Goal: Task Accomplishment & Management: Use online tool/utility

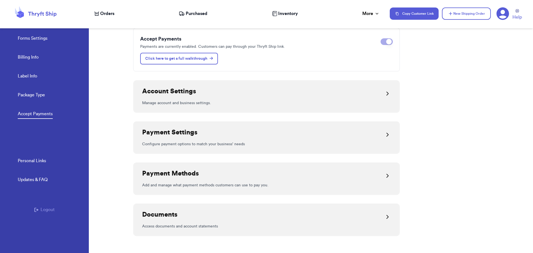
scroll to position [56, 0]
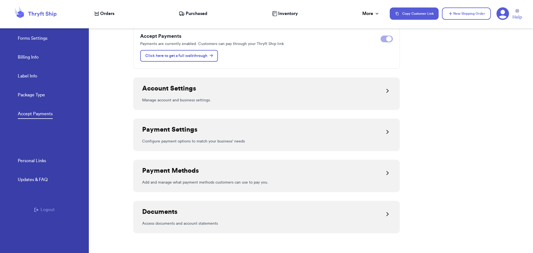
click at [250, 136] on div "Payment Settings" at bounding box center [266, 131] width 249 height 13
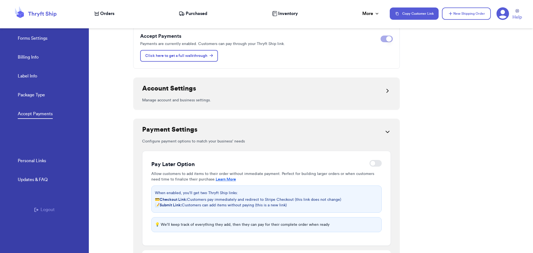
click at [239, 91] on div "Account Settings" at bounding box center [266, 90] width 249 height 13
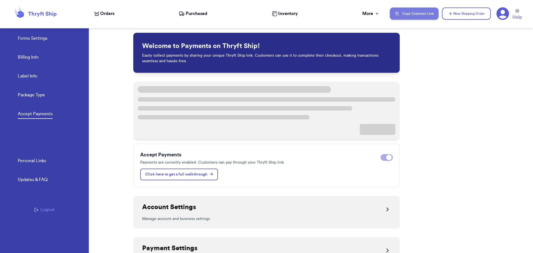
click at [416, 16] on button "Copy Customer Link" at bounding box center [414, 14] width 49 height 12
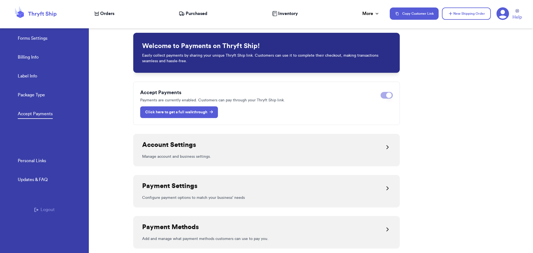
click at [163, 110] on p "Click here to get a full walkthrough" at bounding box center [179, 112] width 68 height 6
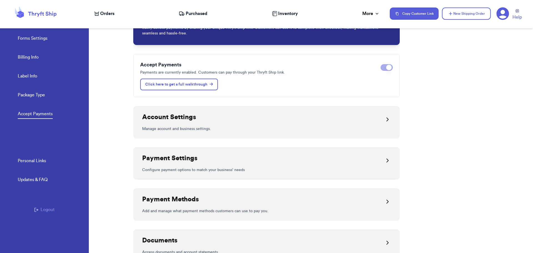
click at [385, 116] on div at bounding box center [388, 119] width 7 height 13
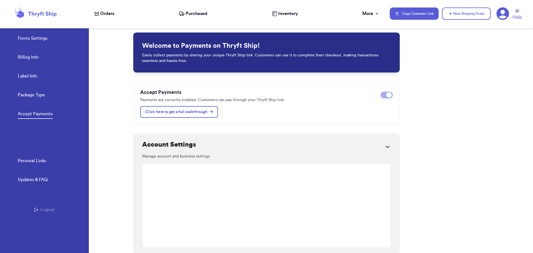
scroll to position [0, 0]
click at [502, 14] on icon at bounding box center [503, 13] width 13 height 13
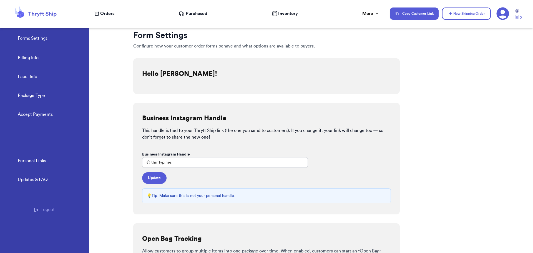
click at [36, 56] on link "Billing Info" at bounding box center [28, 58] width 21 height 8
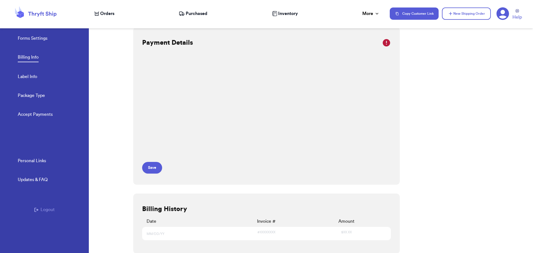
scroll to position [4, 0]
click at [43, 117] on link "Accept Payments" at bounding box center [35, 115] width 35 height 8
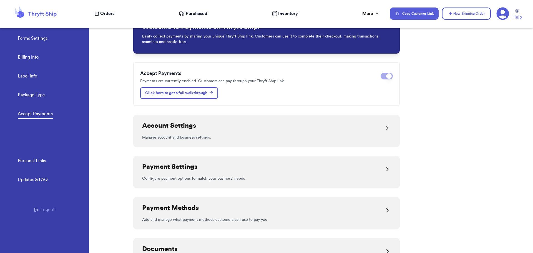
scroll to position [28, 0]
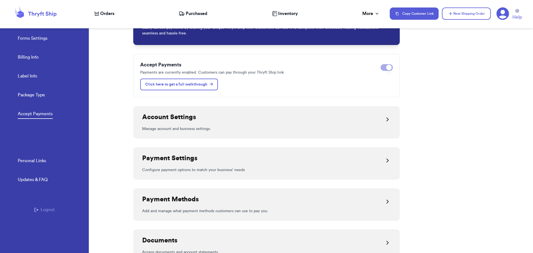
click at [378, 121] on div "Account Settings" at bounding box center [266, 119] width 249 height 13
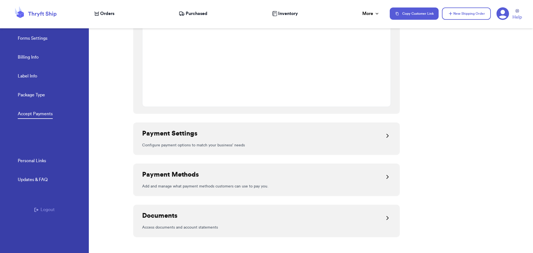
scroll to position [459, 0]
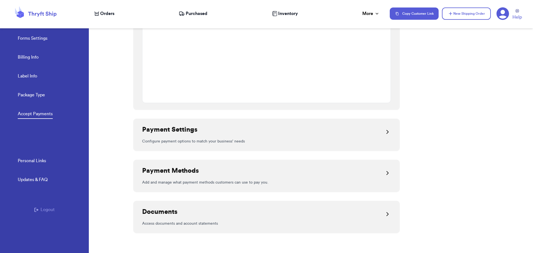
click at [385, 130] on icon at bounding box center [388, 132] width 7 height 7
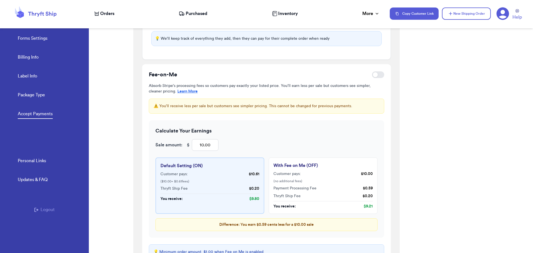
scroll to position [654, 0]
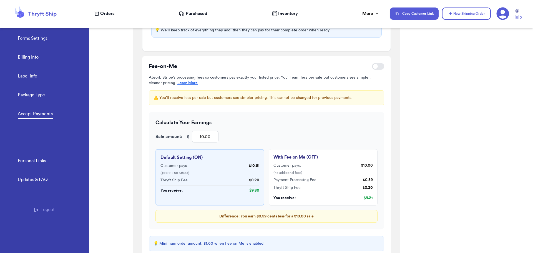
click at [375, 67] on div at bounding box center [376, 67] width 6 height 6
click at [372, 67] on input "checkbox" at bounding box center [372, 66] width 0 height 0
checkbox input "true"
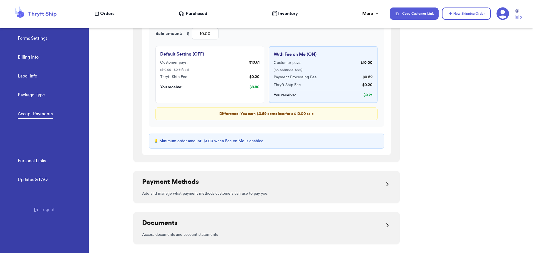
scroll to position [768, 0]
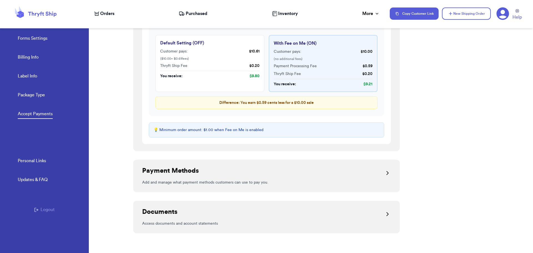
click at [302, 177] on div "Payment Methods" at bounding box center [266, 172] width 249 height 13
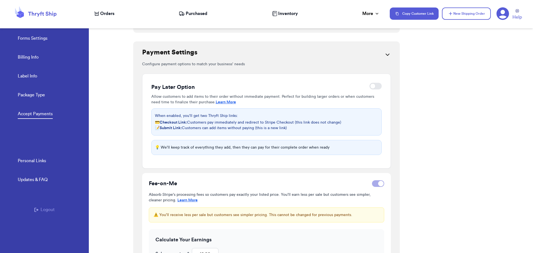
scroll to position [490, 0]
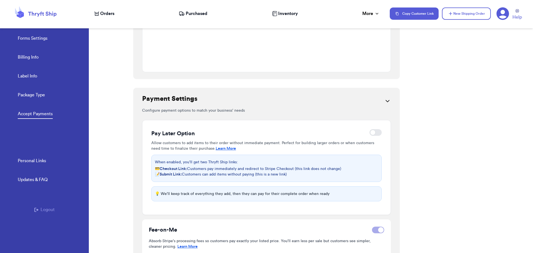
click at [385, 102] on icon at bounding box center [388, 101] width 7 height 7
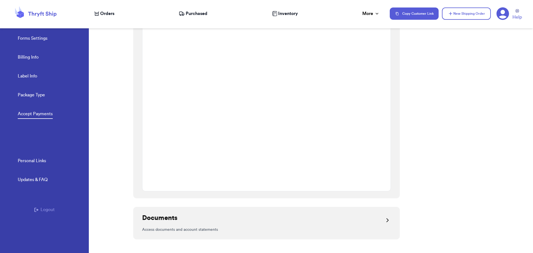
scroll to position [746, 0]
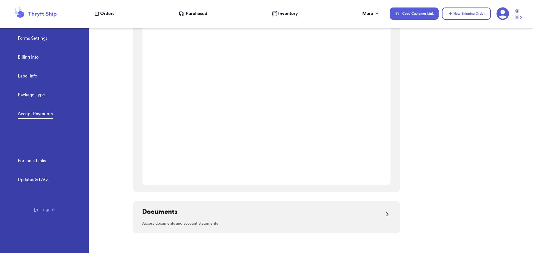
click at [330, 222] on p "Access documents and account statements" at bounding box center [266, 224] width 249 height 6
click at [514, 17] on span "Help" at bounding box center [517, 17] width 9 height 7
click at [195, 222] on p "Access documents and account statements" at bounding box center [266, 224] width 249 height 6
click at [307, 226] on p "Access documents and account statements" at bounding box center [266, 224] width 249 height 6
click at [385, 214] on icon at bounding box center [388, 214] width 7 height 7
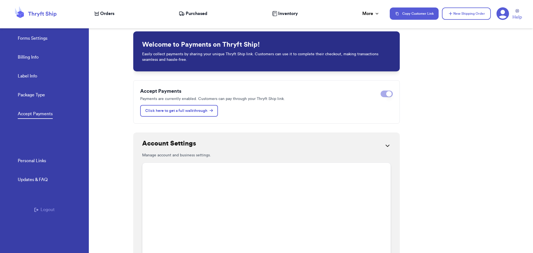
scroll to position [0, 0]
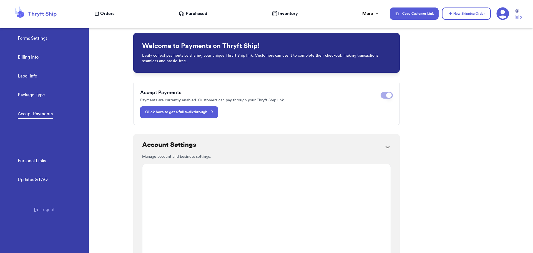
click at [213, 111] on icon at bounding box center [211, 111] width 3 height 3
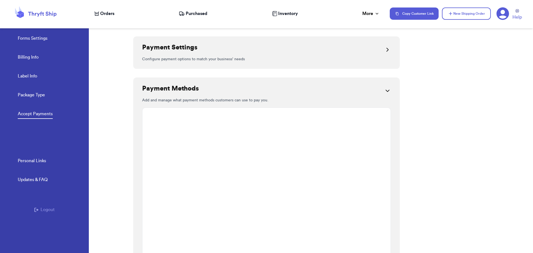
scroll to position [569, 0]
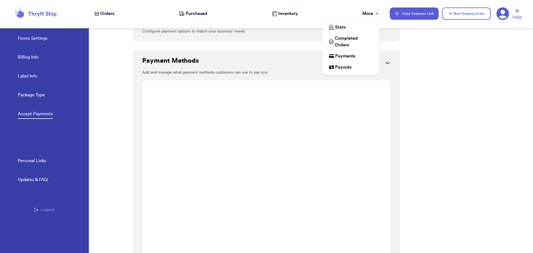
click at [376, 15] on icon at bounding box center [378, 14] width 6 height 6
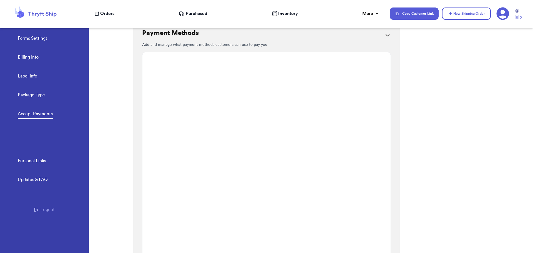
click at [429, 84] on div "Welcome to Payments on Thryft Ship! Easily collect payments by sharing your uni…" at bounding box center [333, 136] width 400 height 234
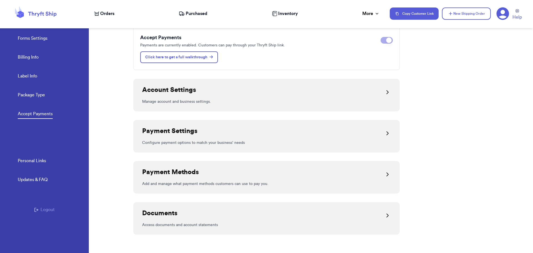
scroll to position [56, 0]
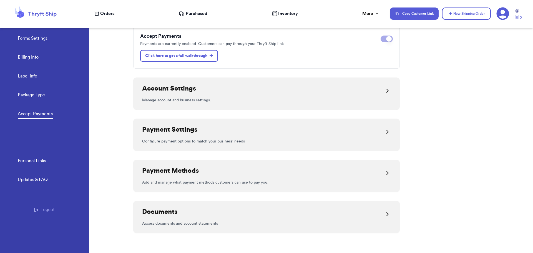
click at [387, 135] on icon at bounding box center [388, 132] width 7 height 7
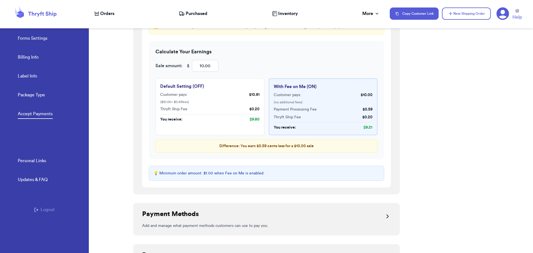
scroll to position [365, 0]
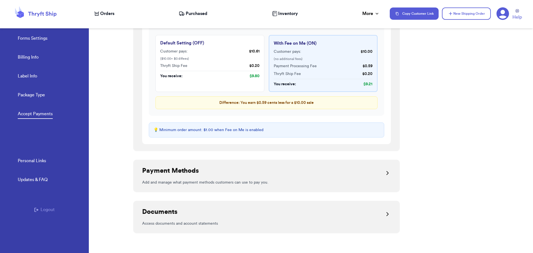
click at [385, 173] on icon at bounding box center [388, 173] width 7 height 7
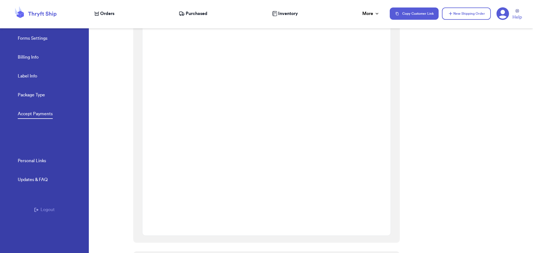
scroll to position [598, 0]
click at [111, 15] on span "Orders" at bounding box center [107, 13] width 14 height 7
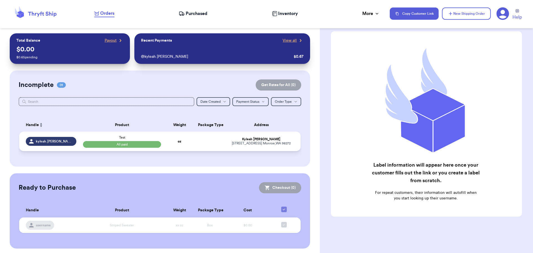
click at [98, 142] on span "All paid" at bounding box center [122, 144] width 78 height 7
select select "paid"
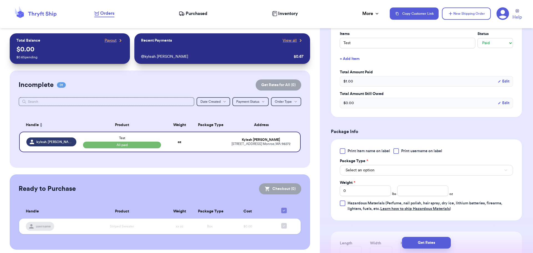
scroll to position [167, 0]
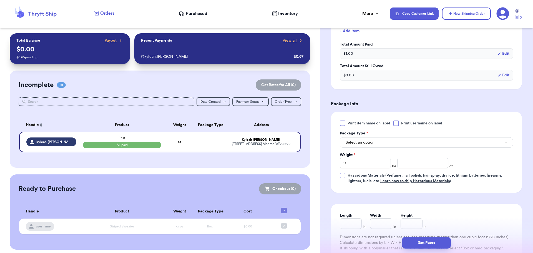
click at [364, 123] on span "Print item name on label" at bounding box center [369, 124] width 43 height 6
click at [0, 0] on input "Print item name on label" at bounding box center [0, 0] width 0 height 0
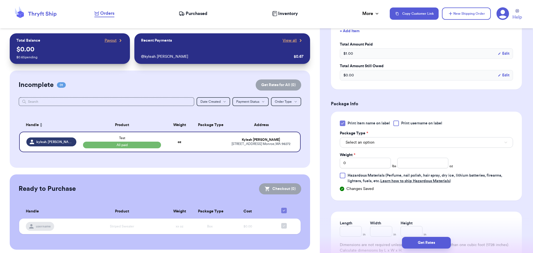
click at [364, 123] on span "Print item name on label" at bounding box center [369, 124] width 43 height 6
click at [0, 0] on input "Print item name on label" at bounding box center [0, 0] width 0 height 0
click at [407, 122] on span "Print username on label" at bounding box center [421, 124] width 41 height 6
click at [0, 0] on input "Print username on label" at bounding box center [0, 0] width 0 height 0
click at [407, 122] on span "Print username on label" at bounding box center [421, 124] width 41 height 6
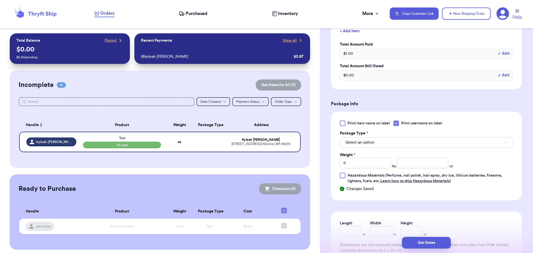
click at [0, 0] on input "Print username on label" at bounding box center [0, 0] width 0 height 0
click at [407, 122] on span "Print username on label" at bounding box center [421, 124] width 41 height 6
click at [0, 0] on input "Print username on label" at bounding box center [0, 0] width 0 height 0
click at [403, 144] on button "Select an option" at bounding box center [426, 142] width 173 height 11
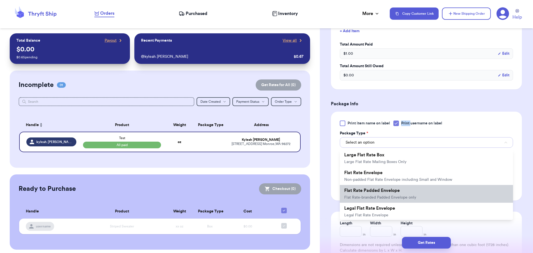
scroll to position [96, 0]
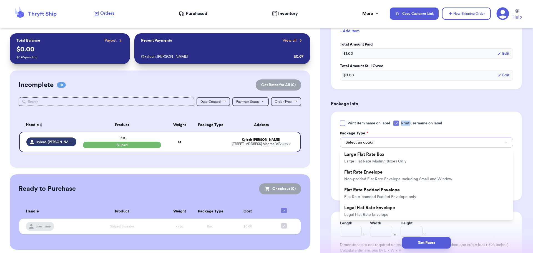
click at [429, 141] on button "Select an option" at bounding box center [426, 142] width 173 height 11
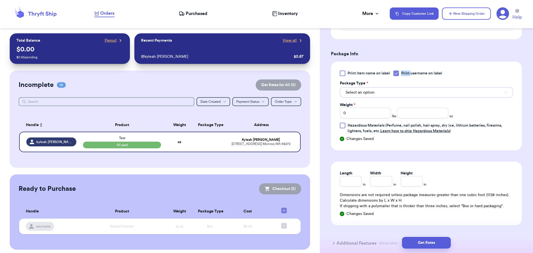
scroll to position [222, 0]
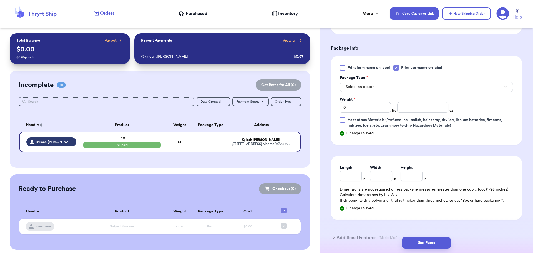
click at [344, 122] on div at bounding box center [343, 120] width 6 height 6
click at [0, 0] on input "Hazardous Materials (Perfume, nail polish, hair spray, dry ice, lithium batteri…" at bounding box center [0, 0] width 0 height 0
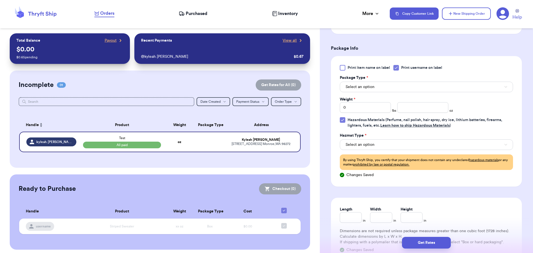
click at [341, 120] on icon at bounding box center [343, 120] width 4 height 4
click at [0, 0] on input "Hazardous Materials (Perfume, nail polish, hair spray, dry ice, lithium batteri…" at bounding box center [0, 0] width 0 height 0
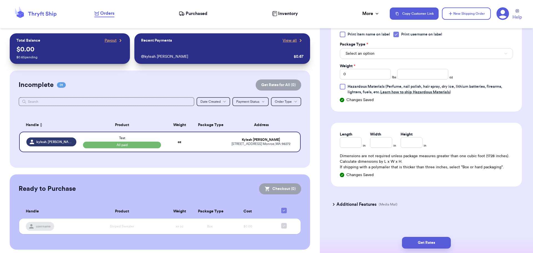
scroll to position [257, 0]
click at [348, 145] on input "Length" at bounding box center [351, 141] width 22 height 11
type input "1"
type input "10"
type input "105"
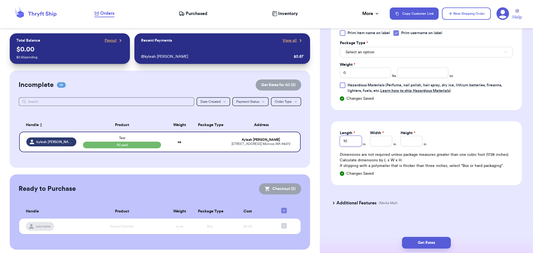
type input "10"
type input "5"
type input "1"
click at [419, 170] on div "Length 10 in Width 5 in Height 1 in Dimensions are not required unless package …" at bounding box center [426, 153] width 191 height 64
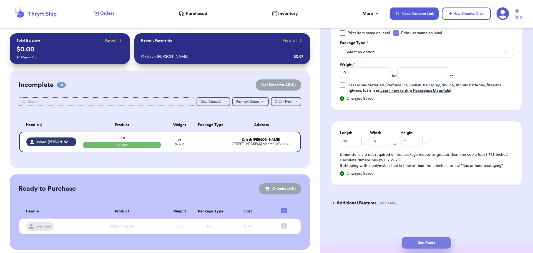
click at [430, 244] on button "Get Rates" at bounding box center [426, 243] width 49 height 12
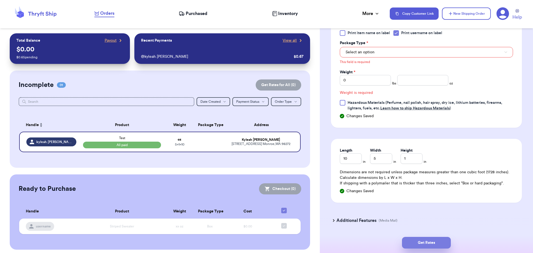
scroll to position [211, 0]
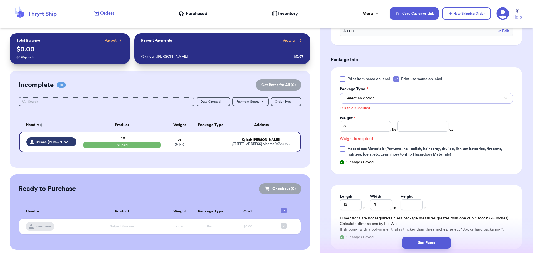
click at [357, 103] on button "Select an option" at bounding box center [426, 98] width 173 height 11
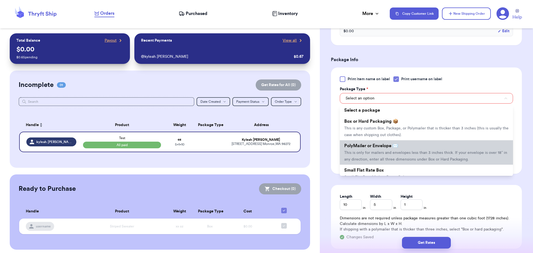
click at [384, 150] on li "PolyMailer or Envelope ✉️ This is only for mailers and envelopes less than 3 in…" at bounding box center [426, 152] width 173 height 24
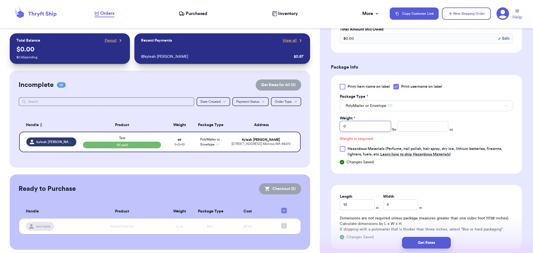
click at [362, 126] on input "0" at bounding box center [365, 126] width 51 height 11
drag, startPoint x: 362, startPoint y: 126, endPoint x: 310, endPoint y: 129, distance: 51.5
click at [310, 129] on div "Customer Link New Order Total Balance Payout $ 0.00 $ 0.65 pending Recent Payme…" at bounding box center [266, 126] width 533 height 253
type input "2"
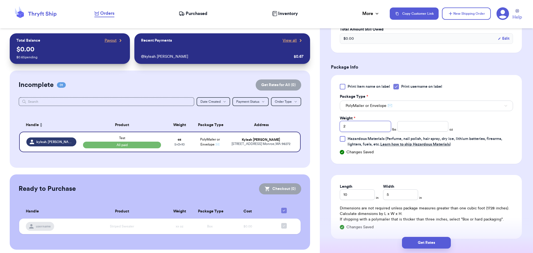
type input "2"
type input "5"
click at [437, 245] on button "Get Rates" at bounding box center [426, 243] width 49 height 12
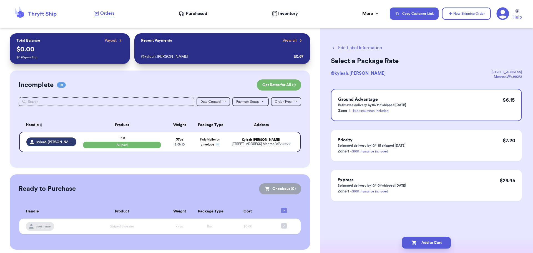
click at [334, 48] on icon "button" at bounding box center [333, 47] width 5 height 5
select select "paid"
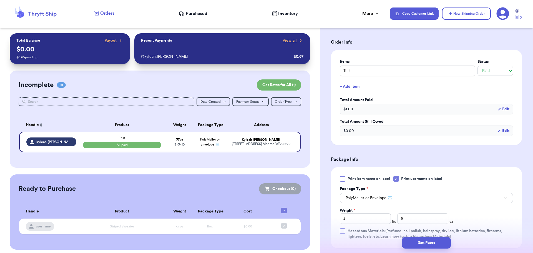
scroll to position [222, 0]
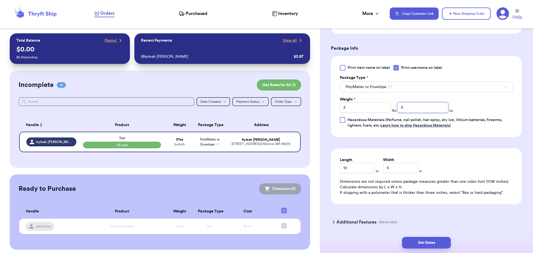
drag, startPoint x: 411, startPoint y: 108, endPoint x: 392, endPoint y: 107, distance: 18.9
click at [392, 107] on div "Weight * 2 lbs 5 oz" at bounding box center [396, 105] width 113 height 16
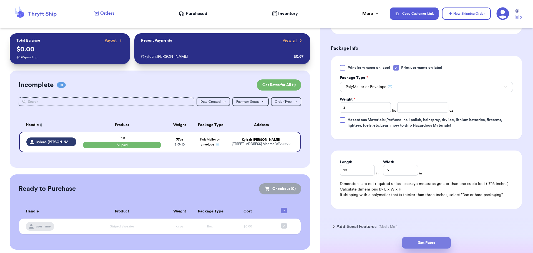
click at [440, 240] on button "Get Rates" at bounding box center [426, 243] width 49 height 12
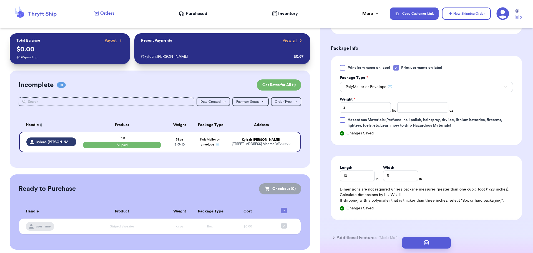
scroll to position [0, 0]
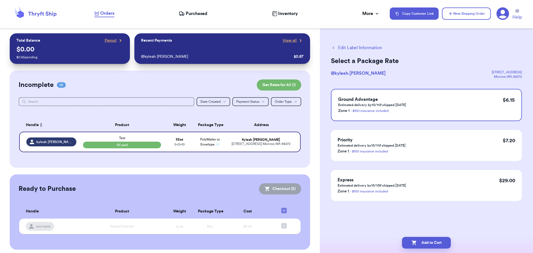
click at [335, 48] on icon "button" at bounding box center [333, 47] width 5 height 5
select select "paid"
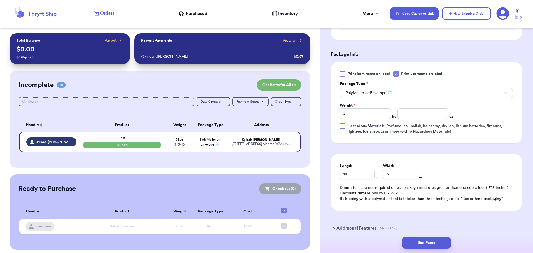
scroll to position [222, 0]
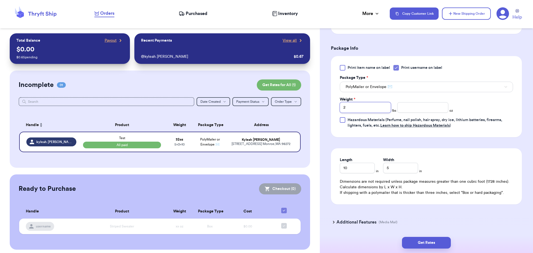
drag, startPoint x: 362, startPoint y: 108, endPoint x: 280, endPoint y: 107, distance: 82.0
click at [280, 107] on div "Customer Link New Order Total Balance Payout $ 0.00 $ 0.65 pending Recent Payme…" at bounding box center [266, 126] width 533 height 253
type input "1"
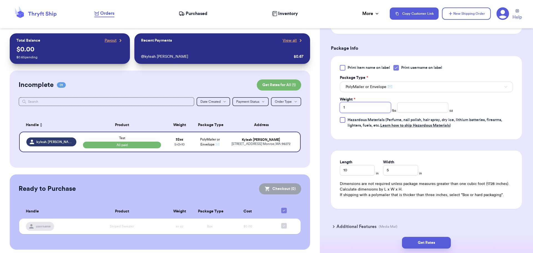
type input "1"
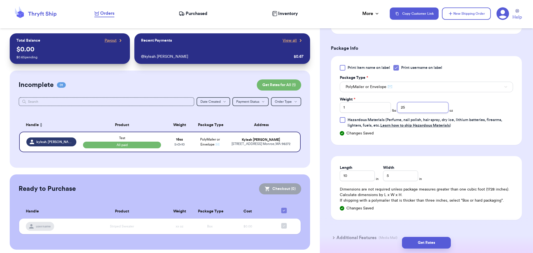
drag, startPoint x: 418, startPoint y: 107, endPoint x: 378, endPoint y: 109, distance: 39.8
click at [378, 108] on div "Weight * 1 lbs 25 oz" at bounding box center [396, 105] width 113 height 16
type input "2"
click at [435, 249] on div "Get Rates" at bounding box center [426, 243] width 213 height 21
click at [433, 244] on button "Get Rates" at bounding box center [426, 243] width 49 height 12
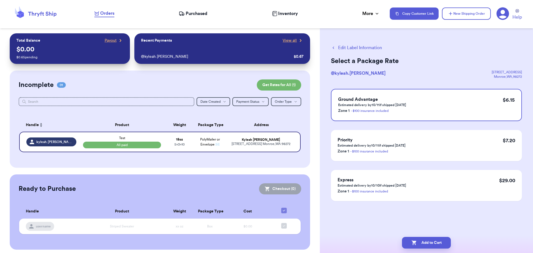
scroll to position [0, 0]
click at [336, 47] on icon "button" at bounding box center [333, 47] width 5 height 5
select select "paid"
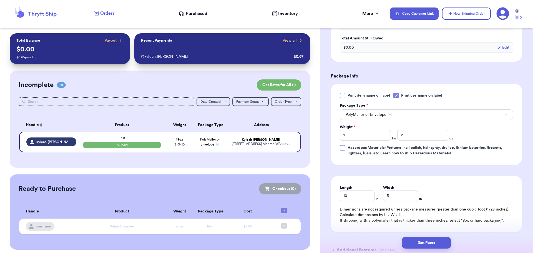
scroll to position [241, 0]
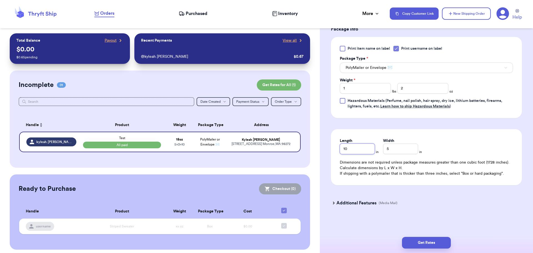
click at [352, 152] on input "10" at bounding box center [357, 149] width 35 height 11
type input "1"
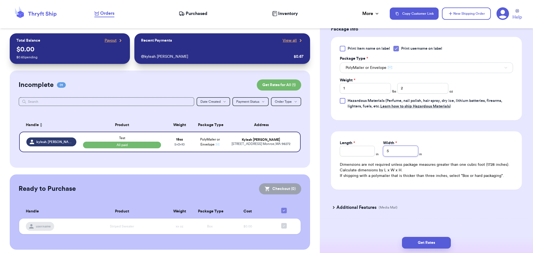
click at [397, 153] on input "5" at bounding box center [400, 151] width 35 height 11
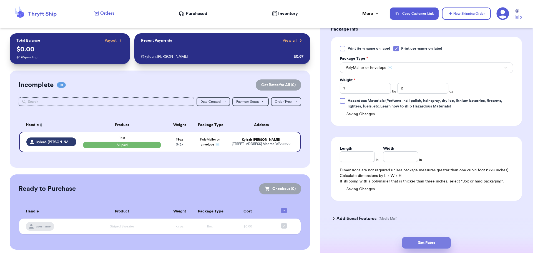
click at [445, 240] on button "Get Rates" at bounding box center [426, 243] width 49 height 12
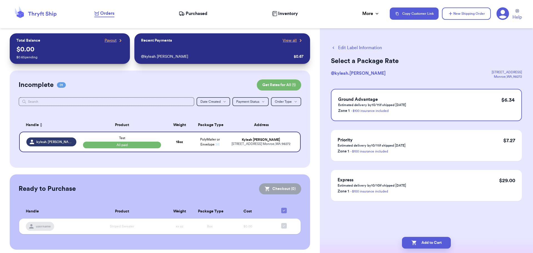
click at [336, 47] on button "Edit Label Information" at bounding box center [356, 47] width 51 height 7
select select "paid"
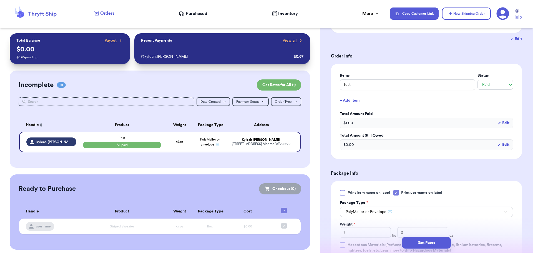
scroll to position [139, 0]
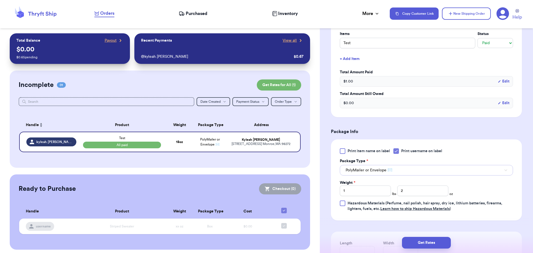
click at [431, 167] on button "PolyMailer or Envelope ✉️" at bounding box center [426, 170] width 173 height 11
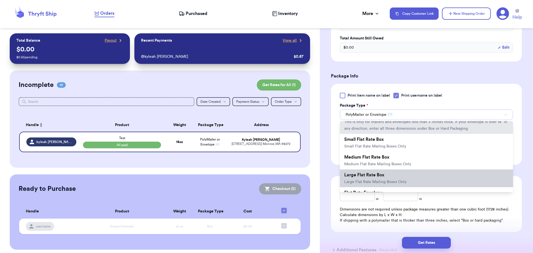
scroll to position [40, 0]
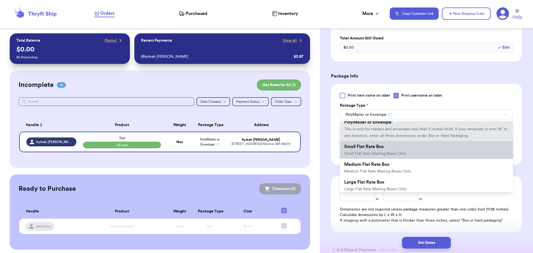
click at [423, 156] on li "Small Flat Rate Box Small Flat Rate Mailing Boxes Only" at bounding box center [426, 150] width 173 height 18
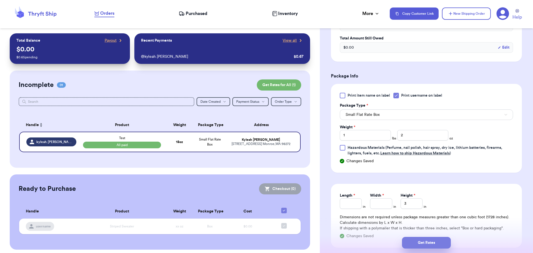
click at [442, 243] on button "Get Rates" at bounding box center [426, 243] width 49 height 12
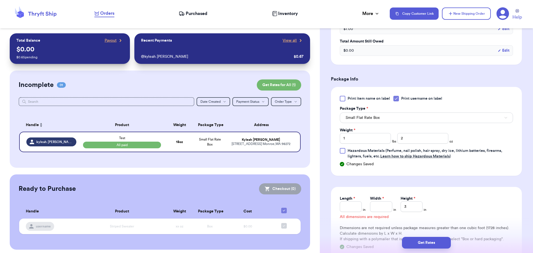
scroll to position [201, 0]
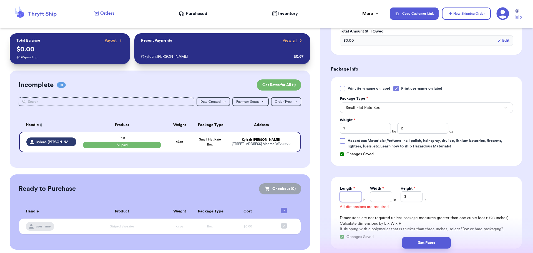
drag, startPoint x: 349, startPoint y: 194, endPoint x: 349, endPoint y: 197, distance: 2.8
click at [349, 197] on input "Length *" at bounding box center [351, 196] width 22 height 11
type input "6"
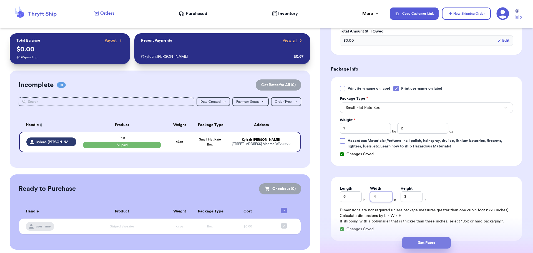
type input "4"
click at [440, 242] on button "Get Rates" at bounding box center [426, 243] width 49 height 12
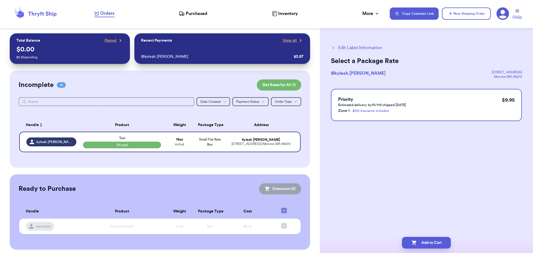
scroll to position [0, 0]
click at [334, 48] on icon "button" at bounding box center [334, 48] width 2 height 3
select select "paid"
